Goal: Register for event/course

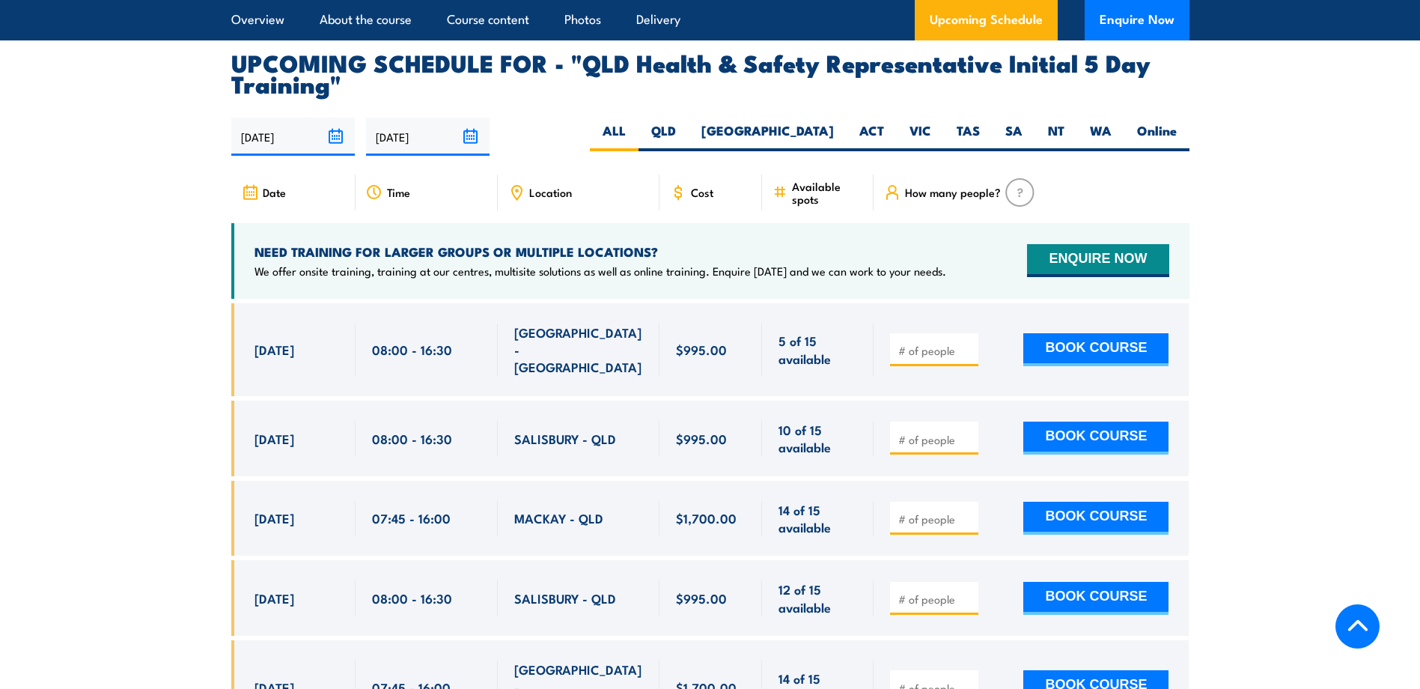
drag, startPoint x: 764, startPoint y: 123, endPoint x: 704, endPoint y: 240, distance: 132.2
click at [689, 123] on label "QLD" at bounding box center [664, 136] width 50 height 29
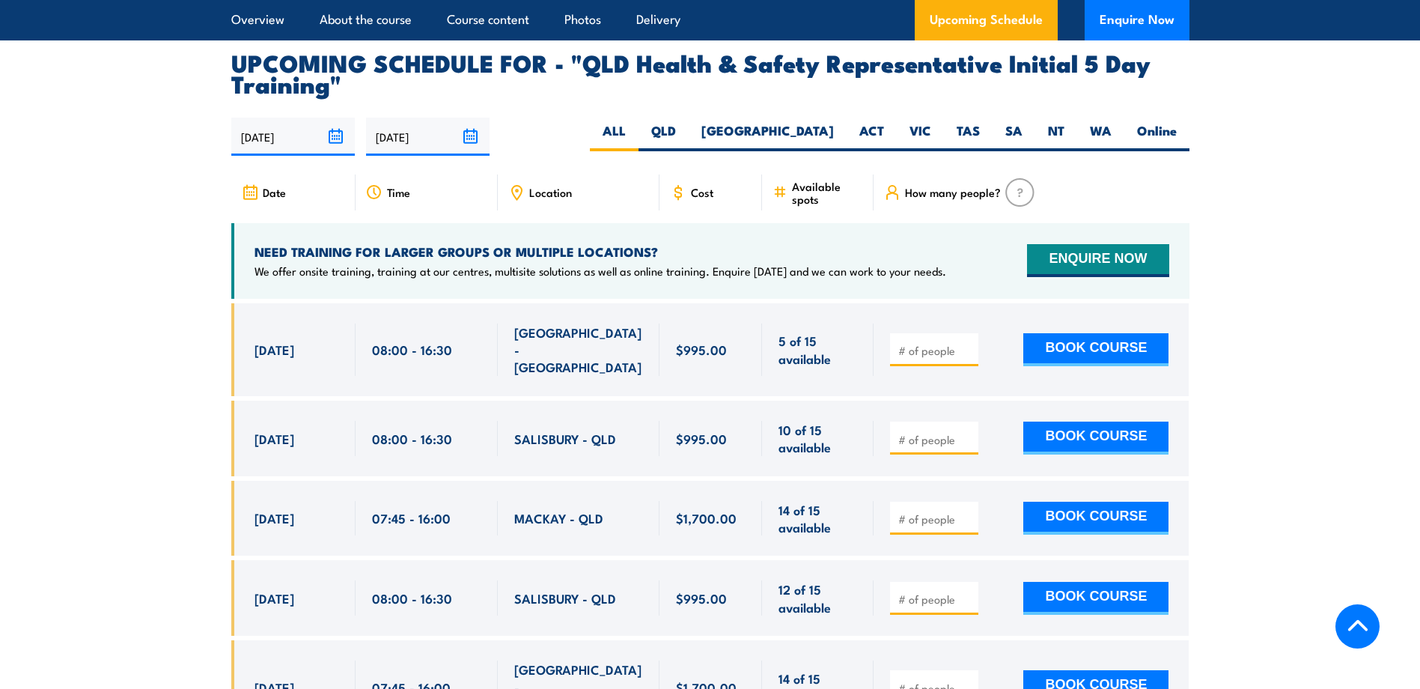
click at [686, 123] on input "QLD" at bounding box center [681, 127] width 10 height 10
radio input "true"
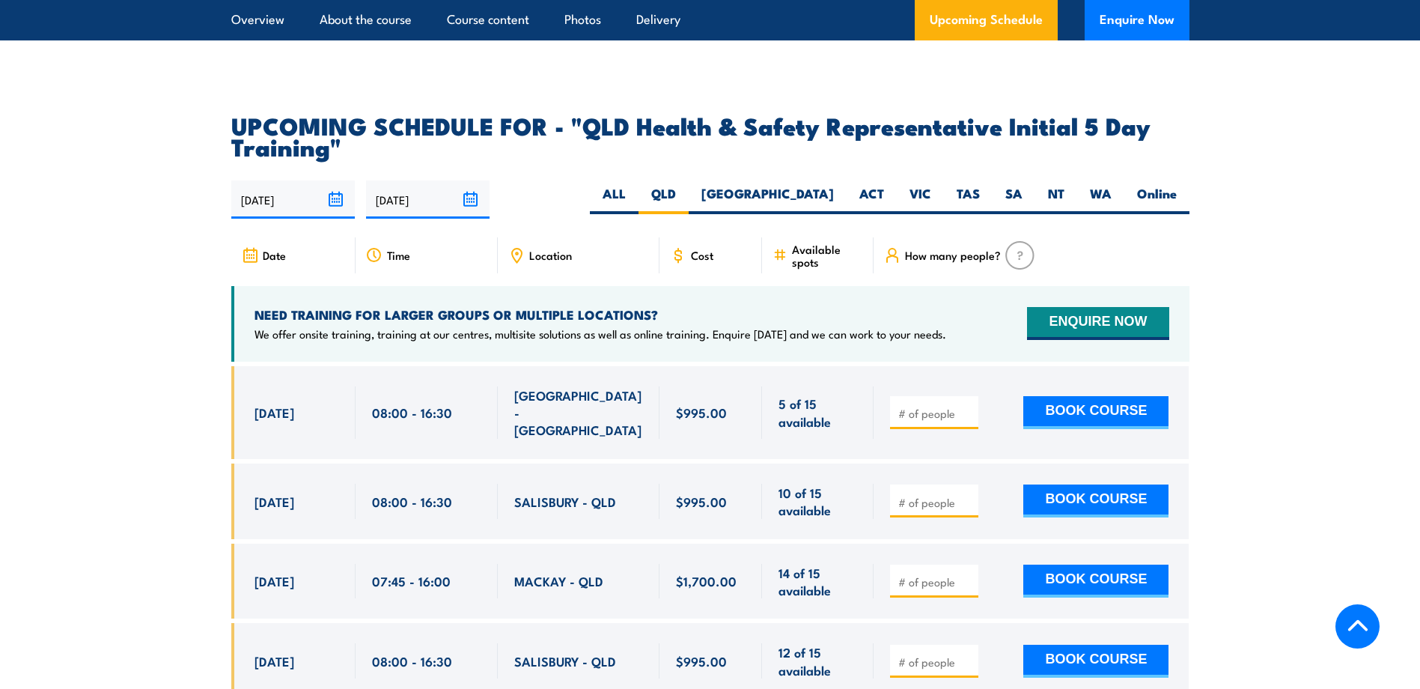
scroll to position [2666, 0]
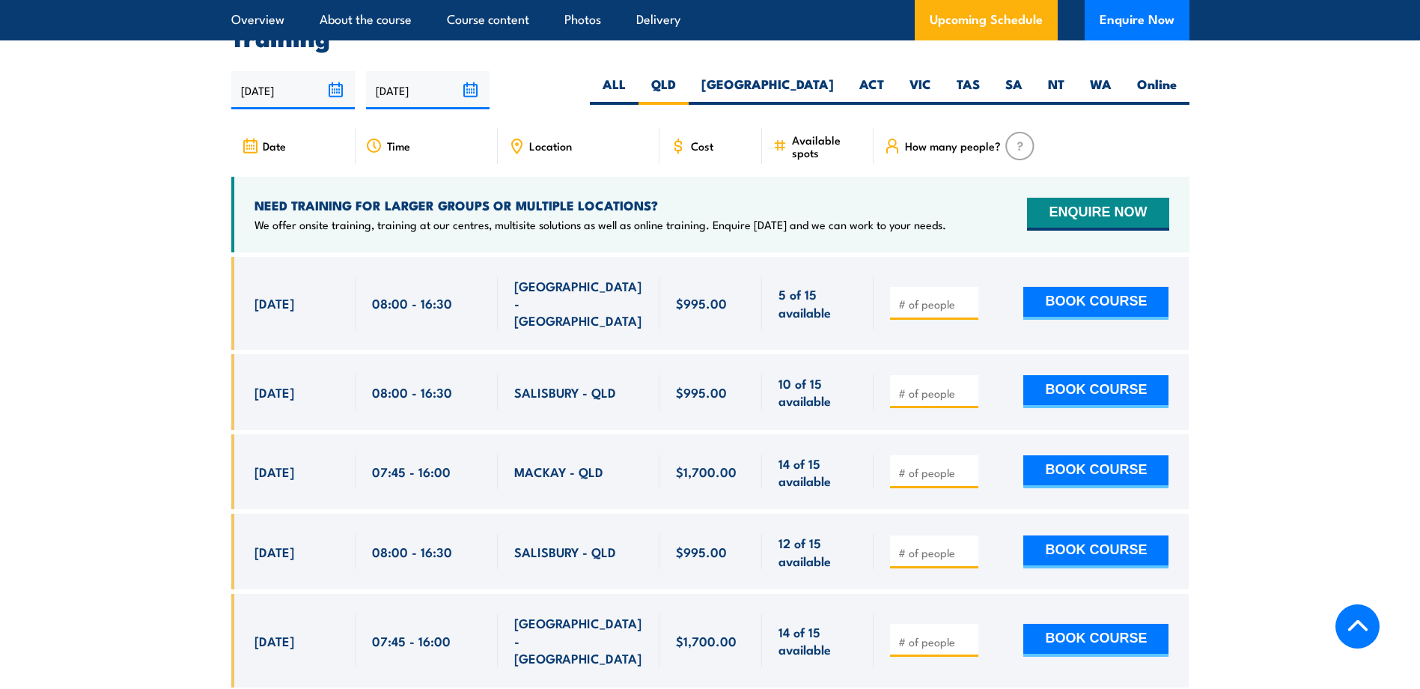
drag, startPoint x: 253, startPoint y: 287, endPoint x: 641, endPoint y: 296, distance: 387.9
click at [641, 296] on div "[DATE] 08:00 - 08:00" at bounding box center [710, 303] width 958 height 93
drag, startPoint x: 641, startPoint y: 296, endPoint x: 605, endPoint y: 291, distance: 36.2
copy div "[DATE] 08:00 - 16:30 [GEOGRAPHIC_DATA] - [GEOGRAPHIC_DATA]"
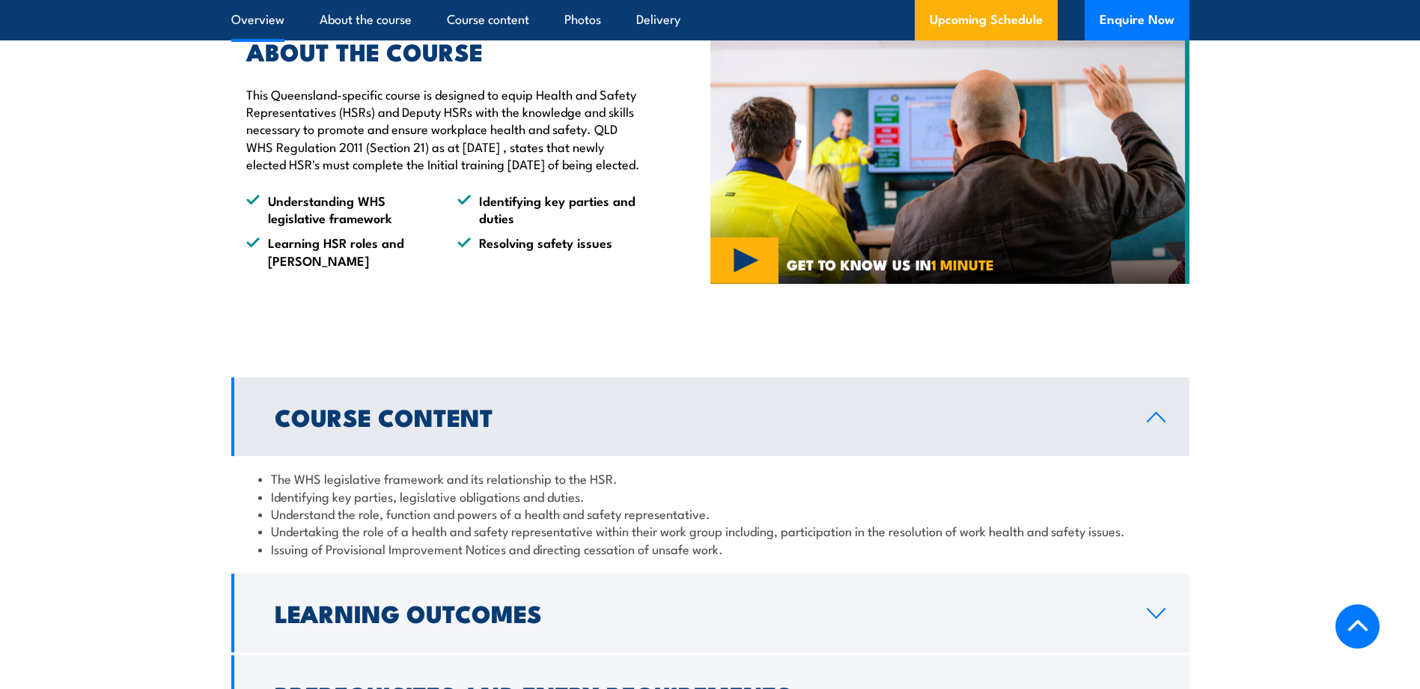
scroll to position [1394, 0]
